Goal: Task Accomplishment & Management: Complete application form

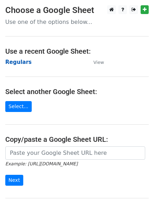
click at [17, 61] on strong "Regulars" at bounding box center [18, 62] width 26 height 6
click at [19, 62] on strong "Regulars" at bounding box center [18, 62] width 26 height 6
click at [15, 63] on strong "Regulars" at bounding box center [18, 62] width 26 height 6
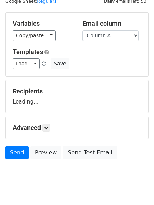
scroll to position [40, 0]
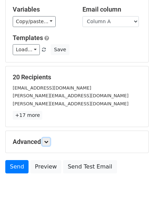
drag, startPoint x: 49, startPoint y: 140, endPoint x: 54, endPoint y: 137, distance: 5.7
click at [50, 139] on link at bounding box center [46, 142] width 8 height 8
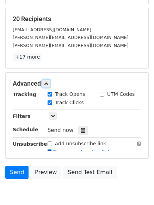
scroll to position [133, 0]
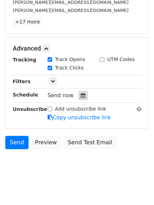
click at [81, 95] on icon at bounding box center [82, 95] width 5 height 5
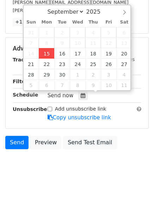
type input "2025-09-15 12:00"
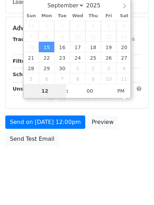
type input "4"
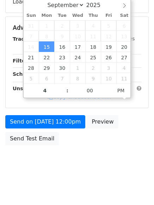
type input "2025-09-15 16:00"
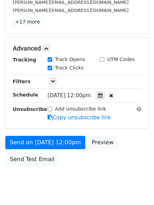
click at [74, 183] on body "New Campaign Daily emails left: 50 Google Sheet: Regulars Variables Copy/paste.…" at bounding box center [77, 35] width 154 height 326
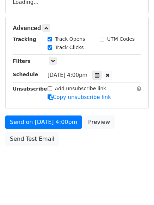
scroll to position [133, 0]
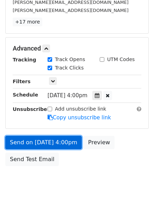
click at [44, 141] on link "Send on Sep 15 at 4:00pm" at bounding box center [43, 142] width 76 height 13
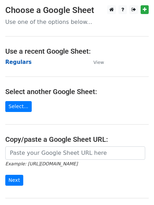
click at [14, 62] on strong "Regulars" at bounding box center [18, 62] width 26 height 6
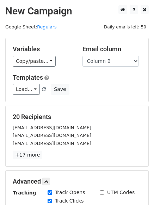
select select "Column B"
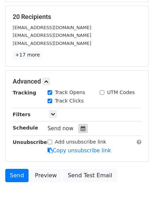
click at [80, 130] on icon at bounding box center [82, 128] width 5 height 5
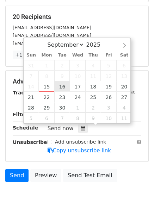
type input "2025-09-16 12:00"
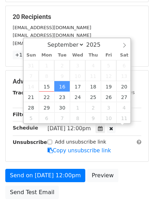
scroll to position [0, 0]
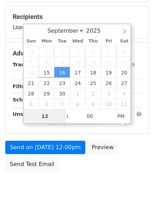
type input "5"
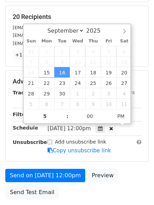
type input "2025-09-16 17:00"
click at [72, 193] on div "Send on Sep 16 at 12:00pm Preview Send Test Email" at bounding box center [77, 186] width 154 height 34
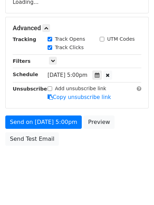
scroll to position [154, 0]
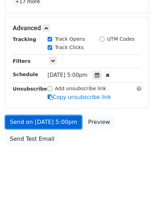
click at [43, 123] on link "Send on Sep 16 at 5:00pm" at bounding box center [43, 122] width 76 height 13
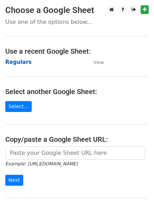
click at [15, 62] on strong "Regulars" at bounding box center [18, 62] width 26 height 6
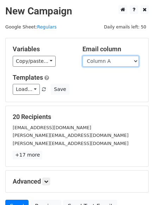
click at [102, 62] on select "Column A Column B Column C Column D Column E Column F" at bounding box center [110, 61] width 56 height 11
select select "Column C"
click at [82, 56] on select "Column A Column B Column C Column D Column E Column F" at bounding box center [110, 61] width 56 height 11
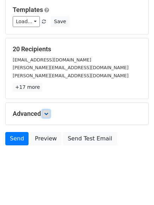
click at [50, 116] on link at bounding box center [46, 114] width 8 height 8
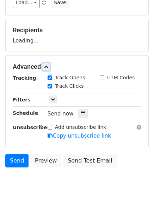
scroll to position [105, 0]
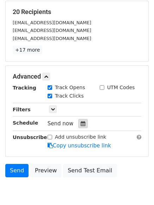
click at [81, 125] on icon at bounding box center [82, 123] width 5 height 5
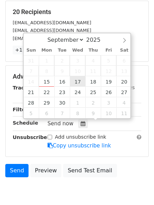
type input "2025-09-17 12:00"
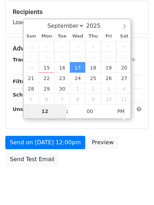
type input "6"
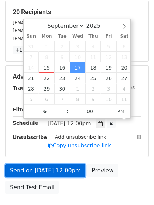
type input "2025-09-17 18:00"
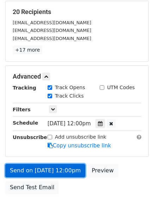
click at [56, 174] on link "Send on Sep 17 at 12:00pm" at bounding box center [45, 170] width 80 height 13
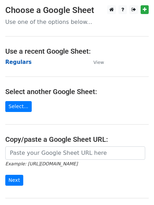
click at [19, 62] on strong "Regulars" at bounding box center [18, 62] width 26 height 6
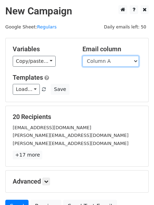
click at [105, 64] on select "Column A Column B Column C Column D Column E Column F" at bounding box center [110, 61] width 56 height 11
select select "Column D"
click at [82, 56] on select "Column A Column B Column C Column D Column E Column F" at bounding box center [110, 61] width 56 height 11
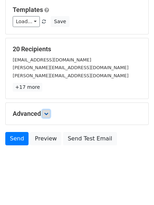
click at [48, 114] on icon at bounding box center [46, 114] width 4 height 4
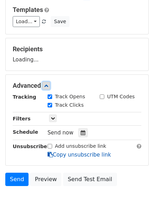
scroll to position [104, 0]
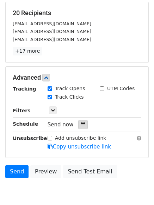
click at [80, 123] on icon at bounding box center [82, 124] width 5 height 5
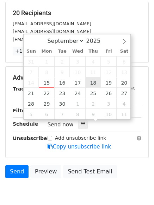
type input "2025-09-18 12:00"
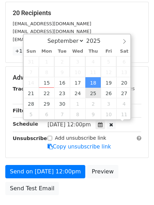
scroll to position [0, 0]
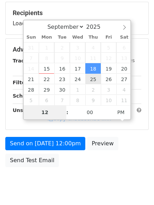
type input "7"
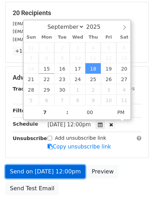
type input "2025-09-18 19:00"
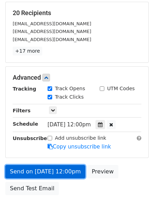
click at [57, 172] on link "Send on Sep 18 at 12:00pm" at bounding box center [45, 171] width 80 height 13
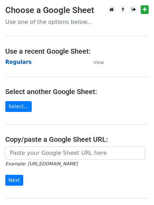
click at [16, 63] on strong "Regulars" at bounding box center [18, 62] width 26 height 6
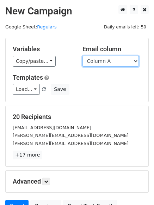
click at [98, 61] on select "Column A Column B Column C Column D Column E Column F" at bounding box center [110, 61] width 56 height 11
select select "Column E"
click at [82, 56] on select "Column A Column B Column C Column D Column E Column F" at bounding box center [110, 61] width 56 height 11
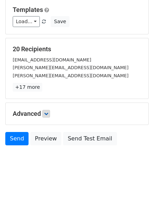
drag, startPoint x: 38, startPoint y: 115, endPoint x: 50, endPoint y: 114, distance: 11.7
click at [39, 115] on h5 "Advanced" at bounding box center [77, 114] width 128 height 8
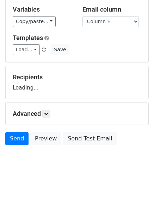
click at [52, 114] on h5 "Advanced" at bounding box center [77, 114] width 128 height 8
click at [49, 111] on link at bounding box center [46, 114] width 8 height 8
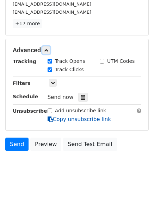
scroll to position [133, 0]
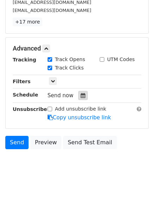
click at [80, 93] on icon at bounding box center [82, 95] width 5 height 5
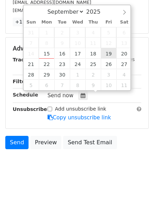
type input "[DATE] 12:00"
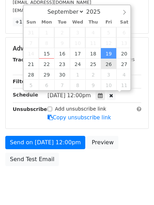
scroll to position [0, 0]
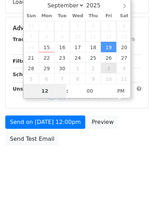
type input "8"
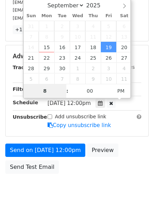
scroll to position [133, 0]
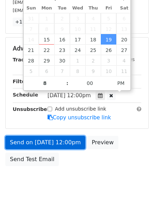
type input "2025-09-19 20:00"
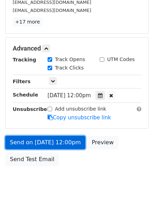
click at [52, 144] on link "Send on Sep 19 at 12:00pm" at bounding box center [45, 142] width 80 height 13
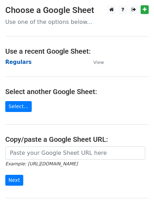
click at [12, 62] on strong "Regulars" at bounding box center [18, 62] width 26 height 6
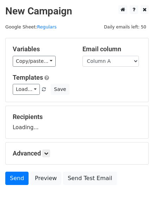
click at [108, 64] on select "Column A Column B Column C Column D Column E Column F" at bounding box center [110, 61] width 56 height 11
click at [107, 125] on div "Recipients Loading..." at bounding box center [77, 122] width 128 height 18
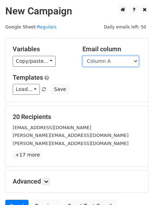
click at [96, 65] on select "Column A Column B Column C Column D Column E Column F" at bounding box center [110, 61] width 56 height 11
select select "Column F"
click at [82, 56] on select "Column A Column B Column C Column D Column E Column F" at bounding box center [110, 61] width 56 height 11
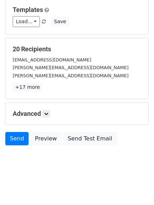
click at [50, 107] on div "Advanced Tracking Track Opens UTM Codes Track Clicks Filters Only include sprea…" at bounding box center [77, 114] width 142 height 22
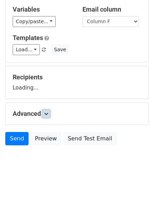
click at [47, 112] on icon at bounding box center [46, 114] width 4 height 4
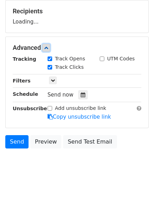
scroll to position [107, 0]
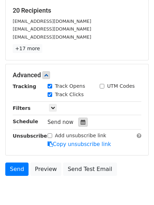
click at [81, 124] on icon at bounding box center [82, 122] width 5 height 5
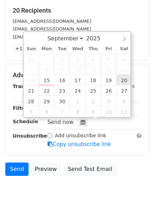
type input "[DATE] 12:00"
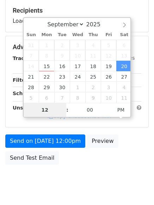
type input "9"
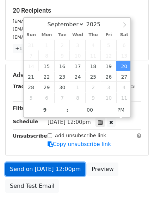
type input "[DATE] 21:00"
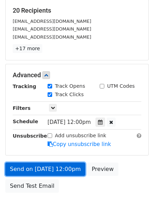
click at [38, 167] on link "Send on [DATE] 12:00pm" at bounding box center [45, 169] width 80 height 13
